Goal: Task Accomplishment & Management: Manage account settings

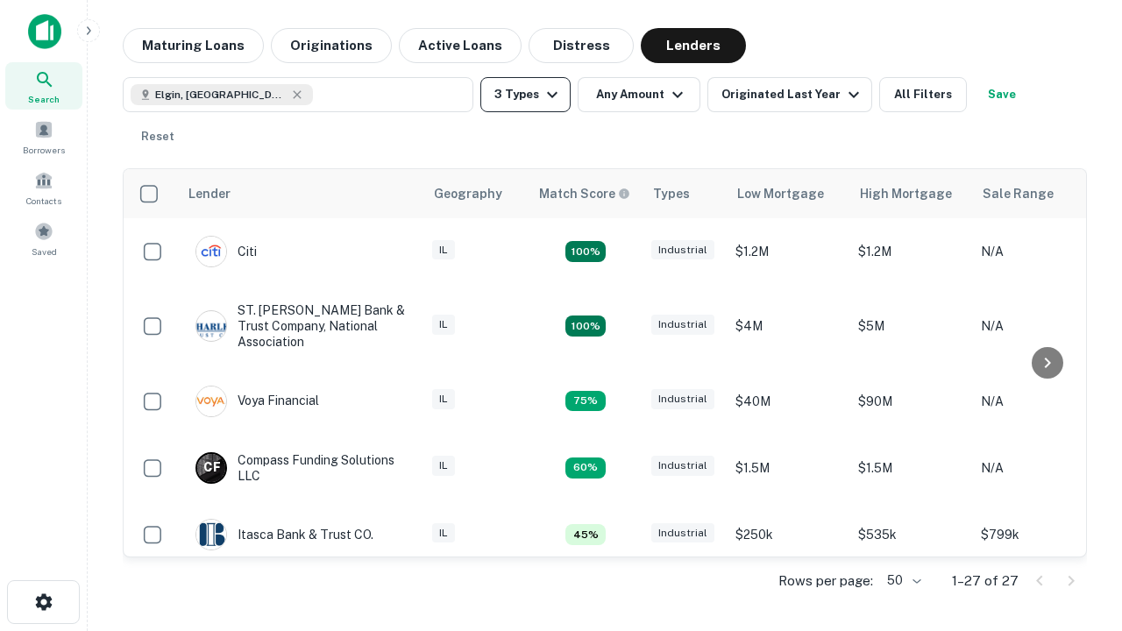
click at [525, 95] on button "3 Types" at bounding box center [525, 94] width 90 height 35
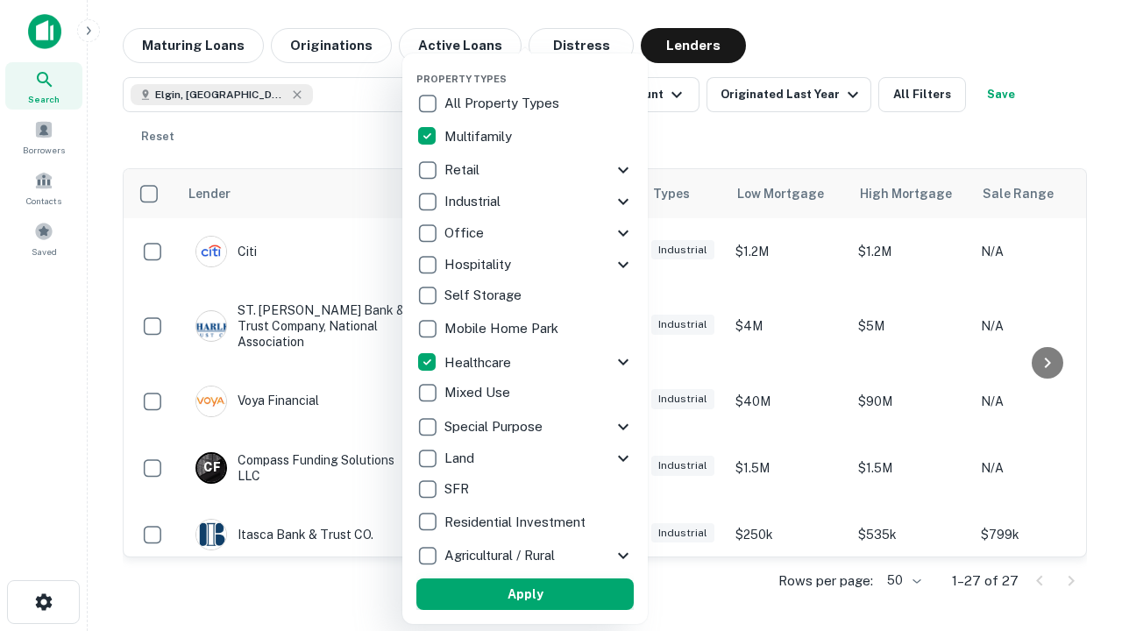
click at [525, 594] on button "Apply" at bounding box center [524, 594] width 217 height 32
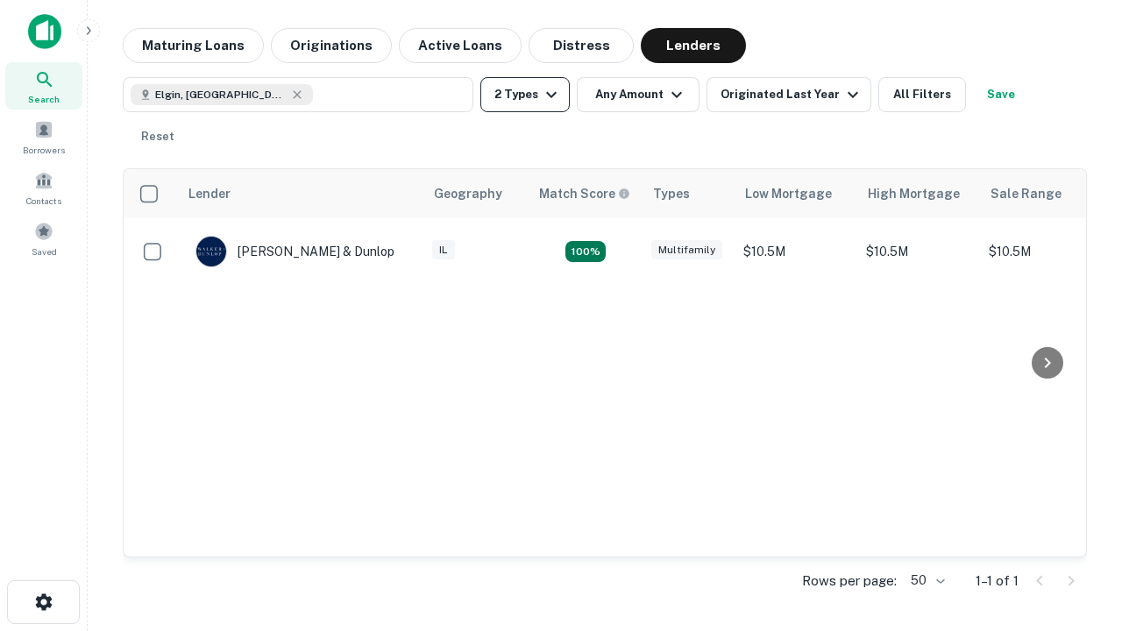
click at [525, 95] on button "2 Types" at bounding box center [524, 94] width 89 height 35
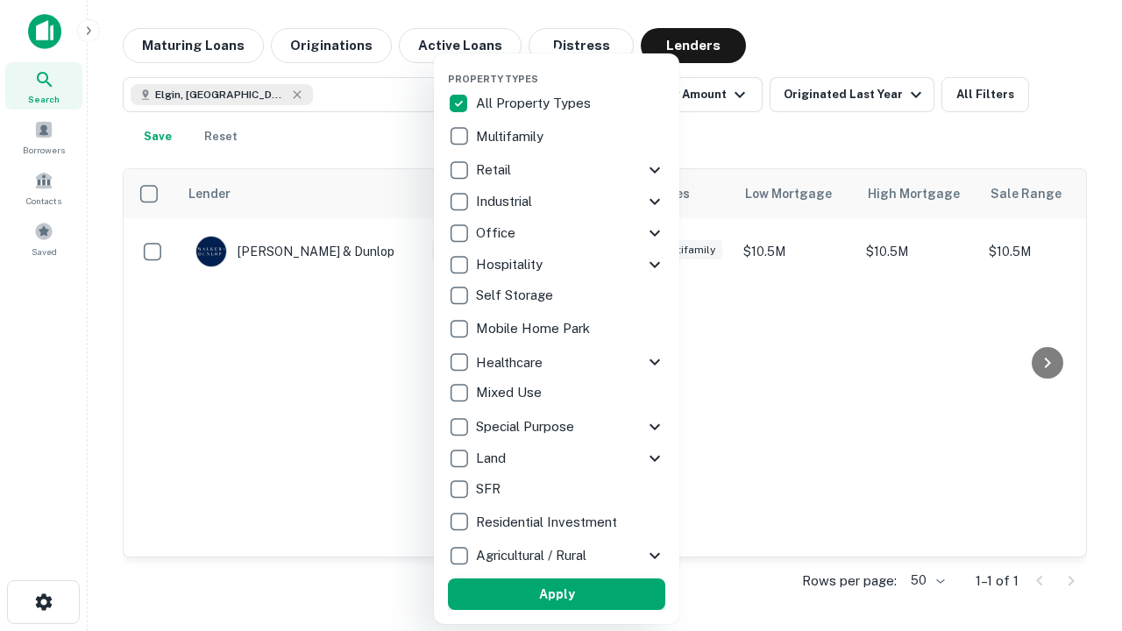
click at [557, 594] on button "Apply" at bounding box center [556, 594] width 217 height 32
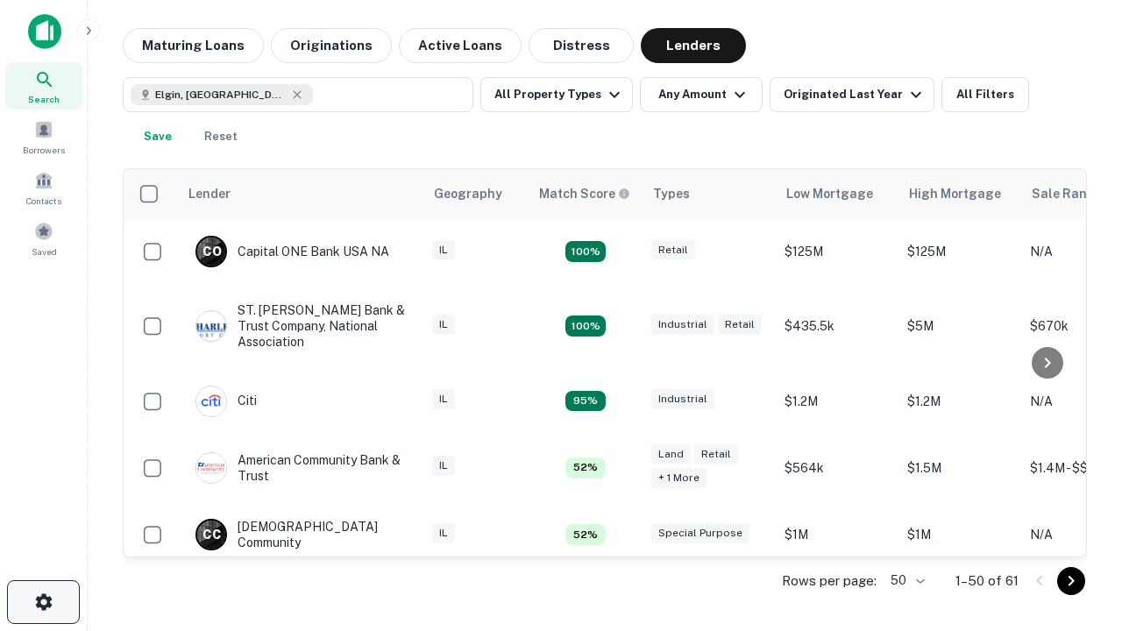
click at [43, 602] on icon "button" at bounding box center [43, 602] width 21 height 21
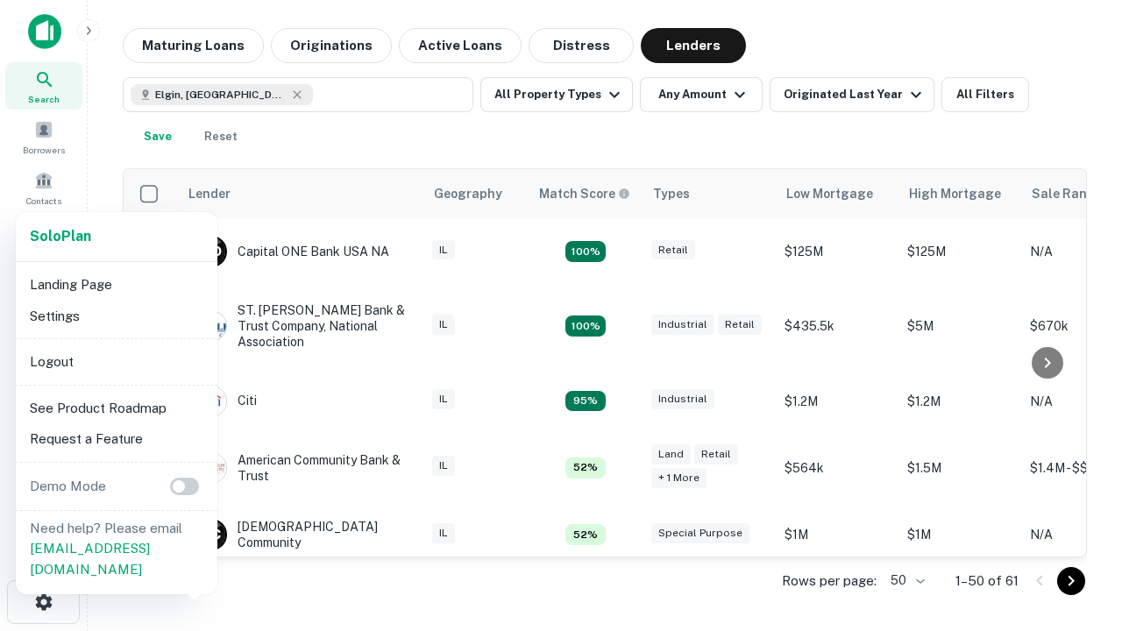
click at [116, 361] on li "Logout" at bounding box center [117, 362] width 188 height 32
